Goal: Go to known website: Go to known website

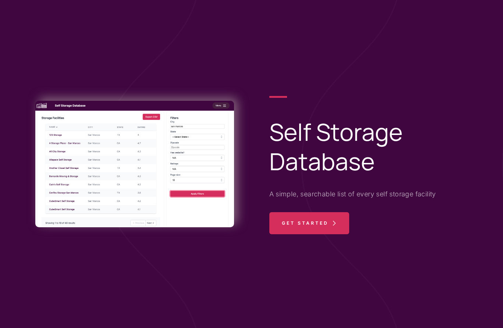
click at [286, 225] on span "Get Started" at bounding box center [305, 223] width 47 height 22
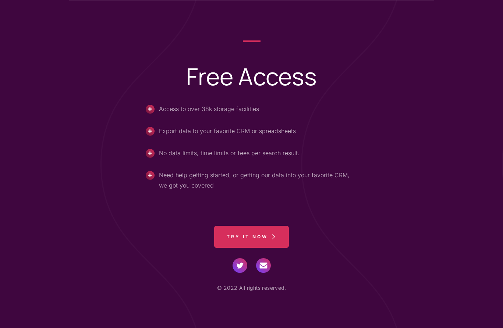
scroll to position [341, 0]
